Goal: Use online tool/utility: Utilize a website feature to perform a specific function

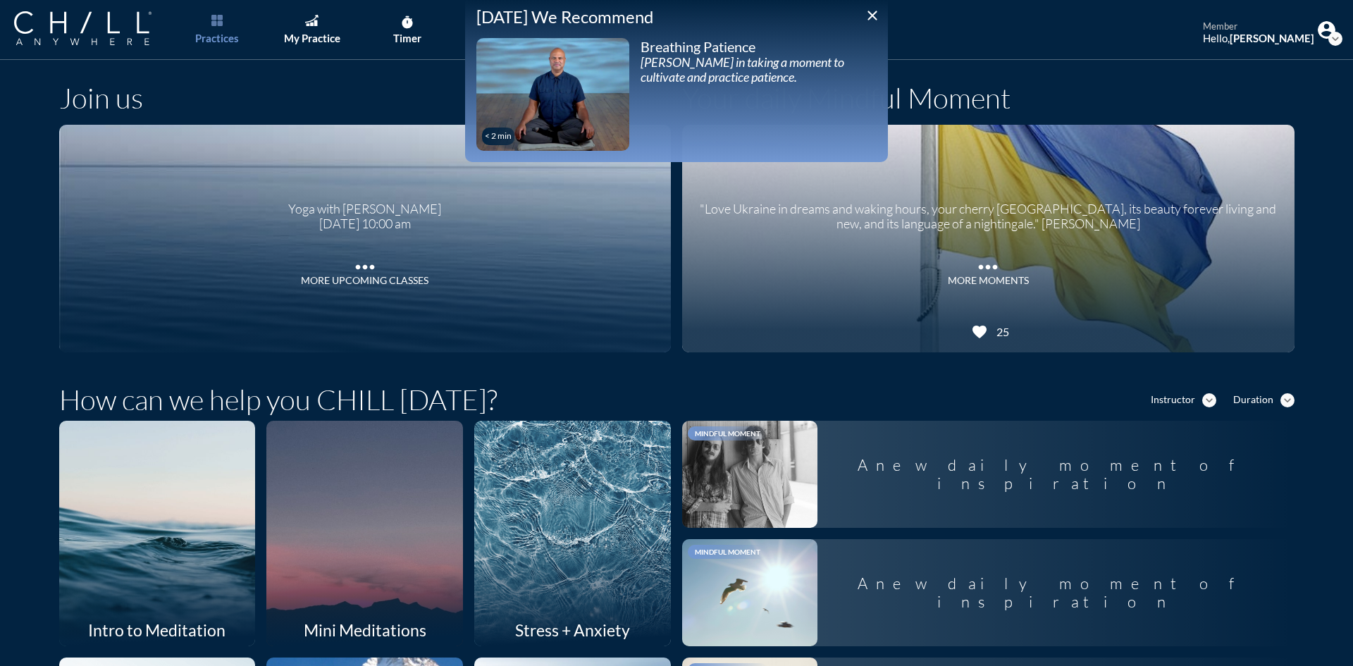
click at [874, 12] on icon "close" at bounding box center [872, 15] width 17 height 17
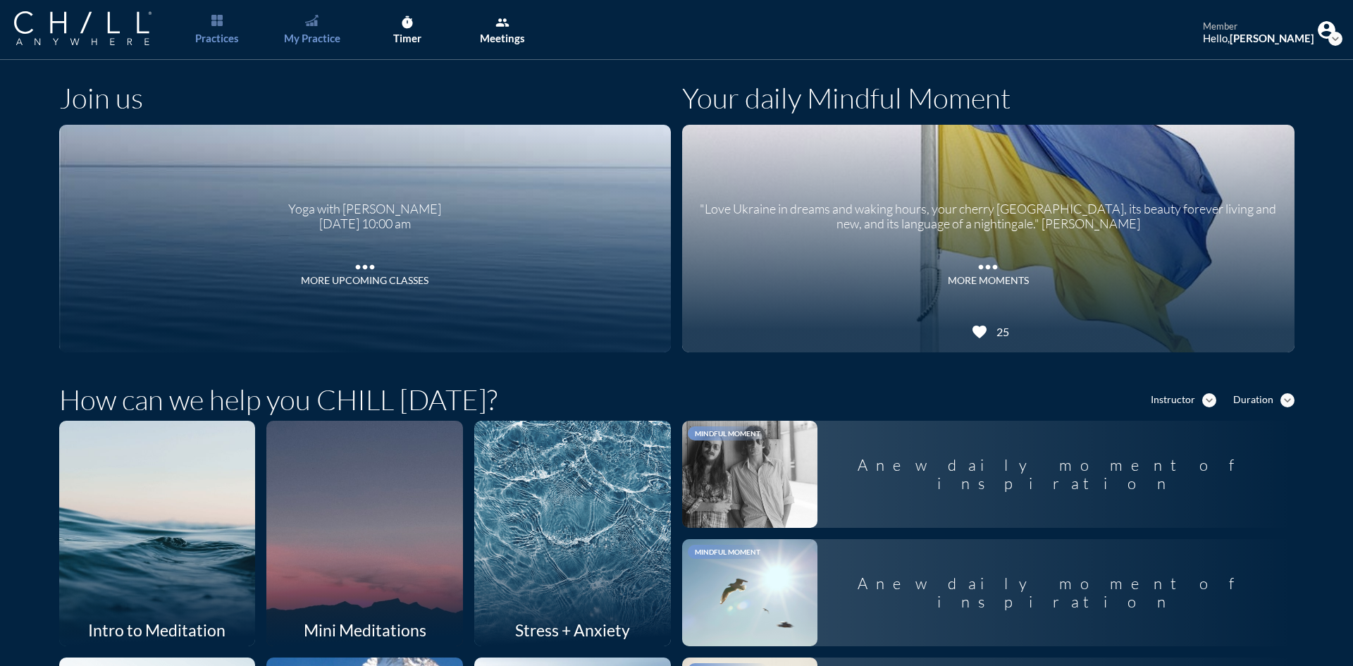
click at [323, 30] on link "My Practice" at bounding box center [312, 30] width 74 height 60
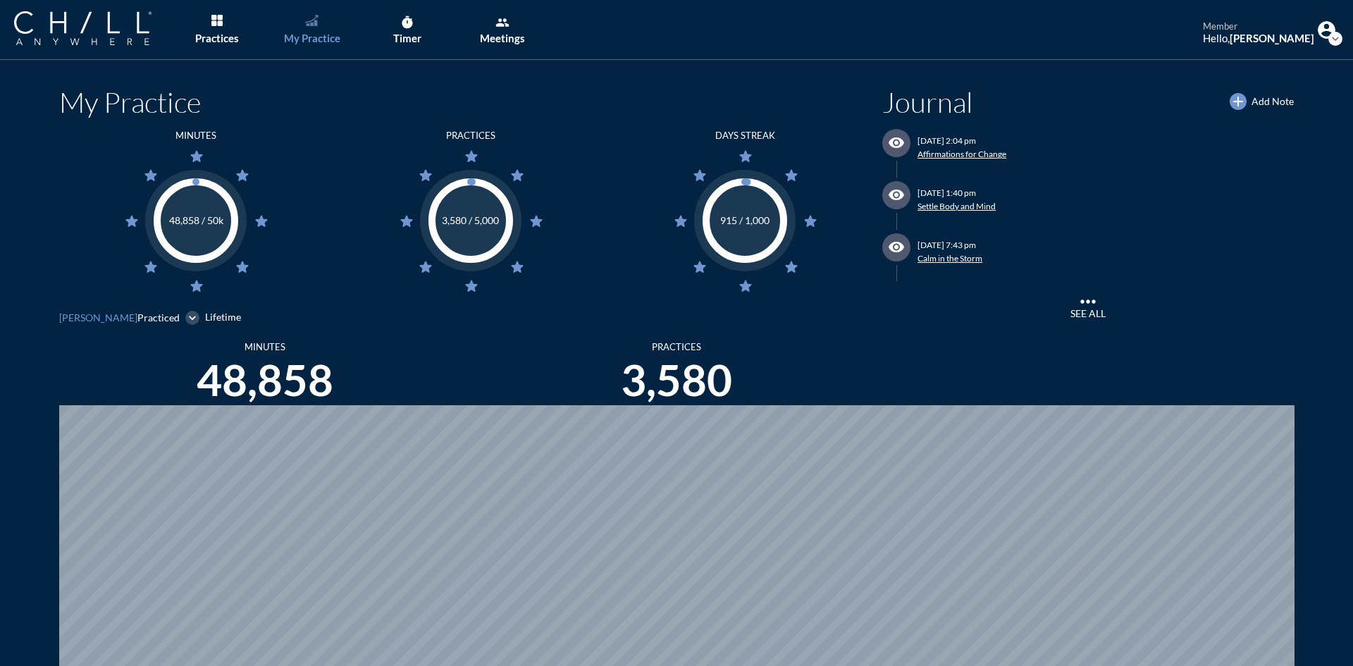
scroll to position [666, 1342]
click at [402, 34] on div "Timer" at bounding box center [407, 38] width 28 height 13
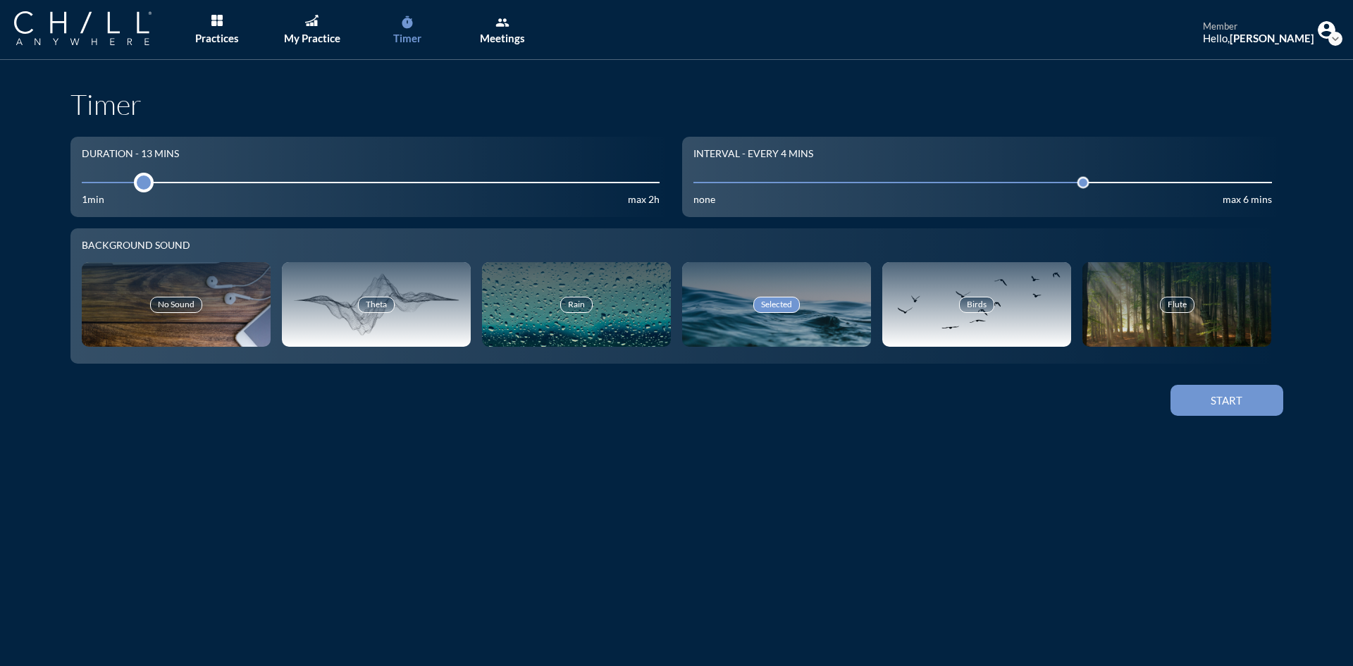
click at [134, 185] on div at bounding box center [144, 183] width 20 height 20
click at [126, 185] on input "10" at bounding box center [371, 181] width 579 height 13
click at [129, 180] on div at bounding box center [139, 183] width 20 height 20
click at [1235, 400] on div "Start" at bounding box center [1226, 400] width 63 height 13
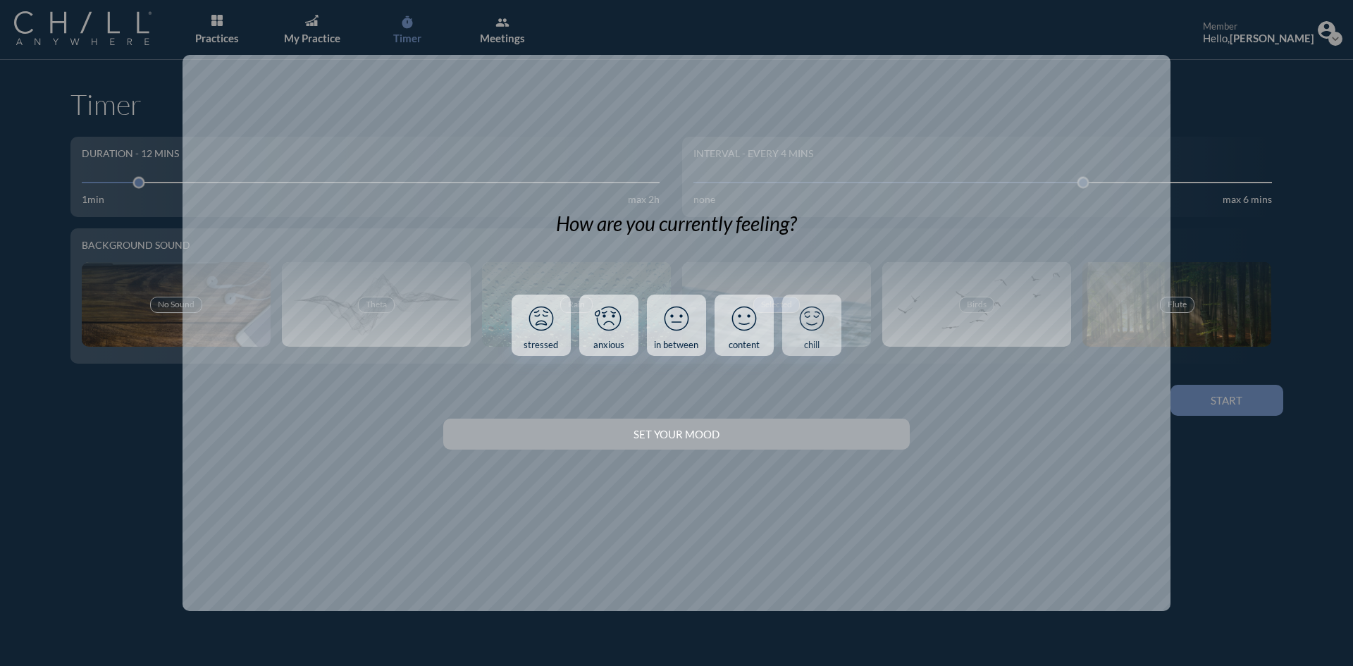
click at [819, 344] on div "chill" at bounding box center [812, 345] width 16 height 11
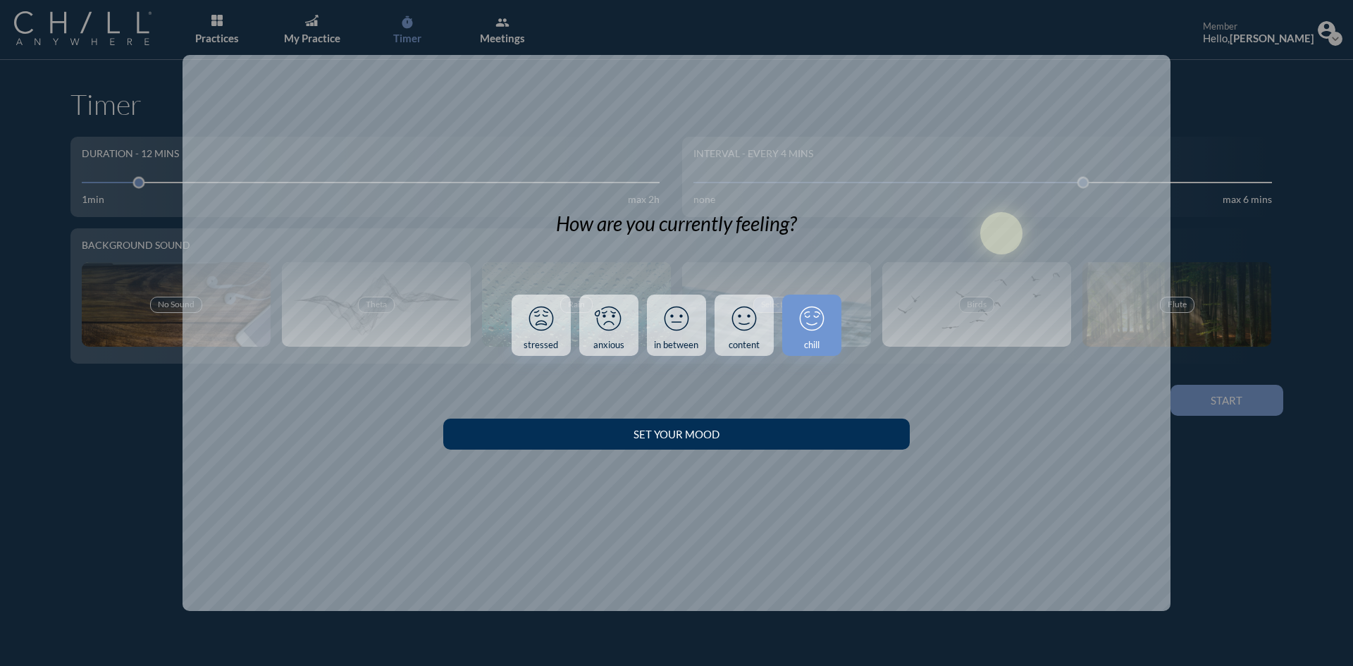
click at [830, 432] on div "Set your Mood" at bounding box center [676, 434] width 416 height 13
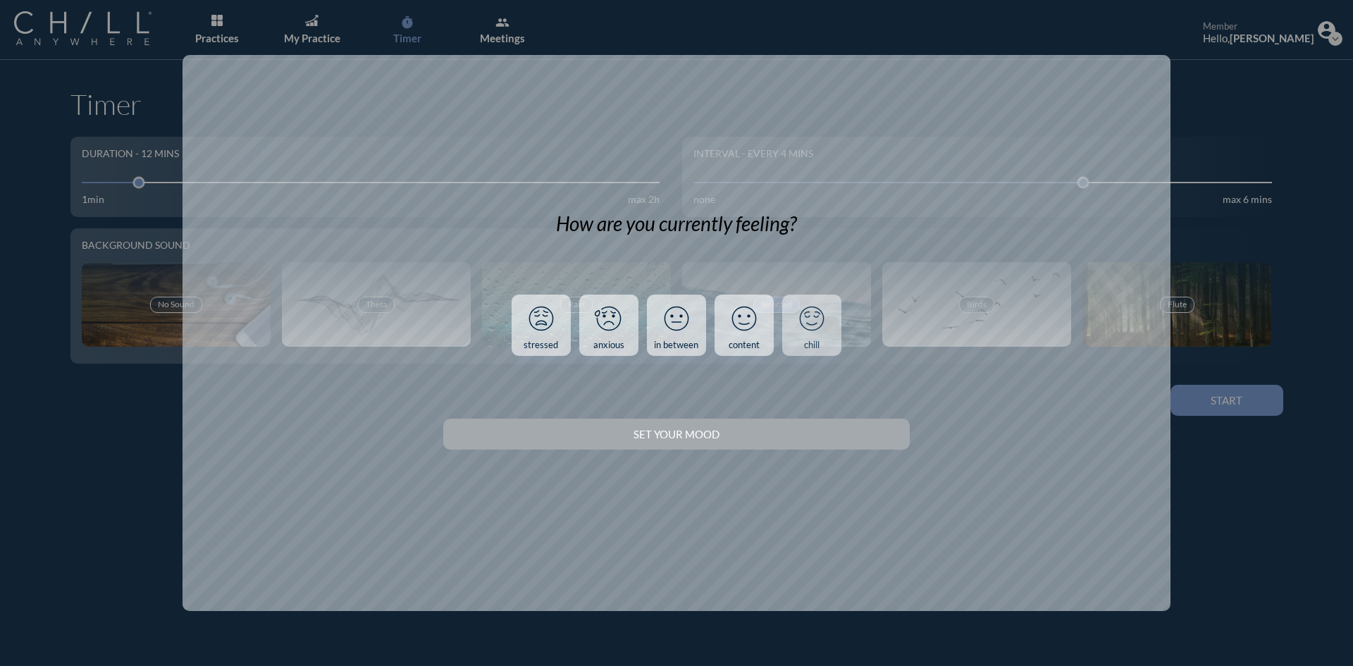
click at [827, 311] on icon at bounding box center [811, 318] width 37 height 37
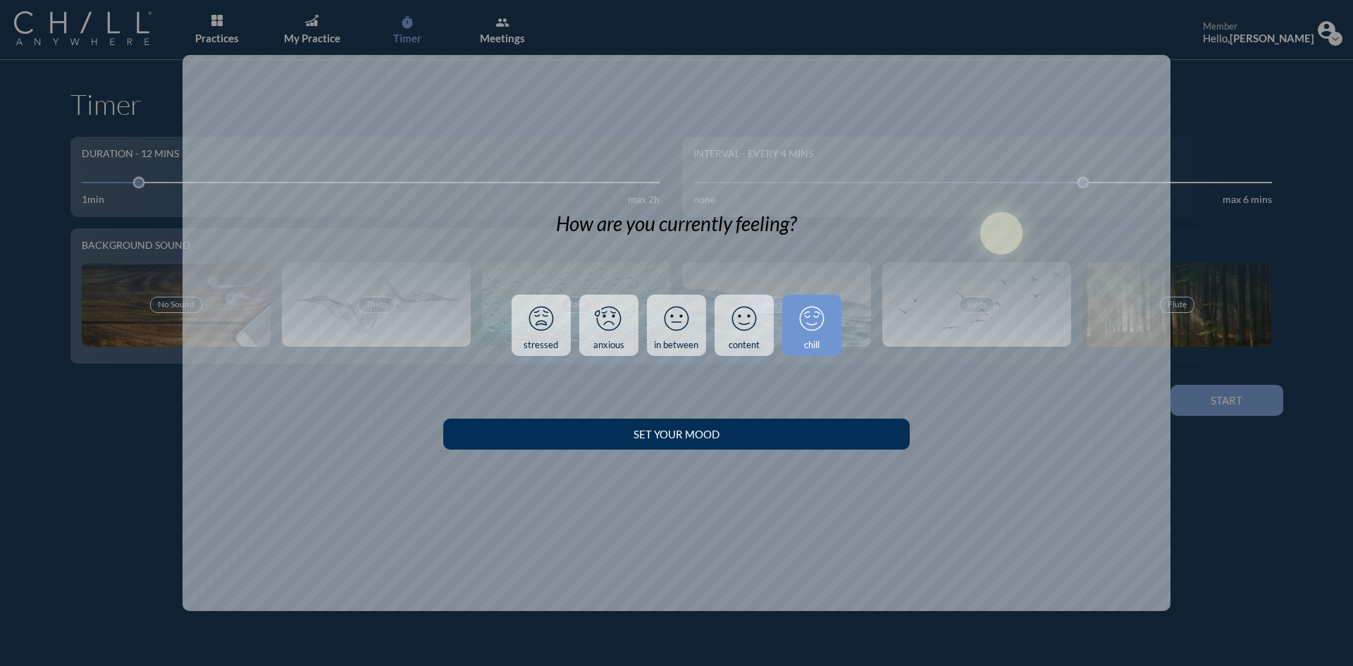
click at [788, 428] on div "Set your Mood" at bounding box center [676, 434] width 416 height 13
